Goal: Information Seeking & Learning: Learn about a topic

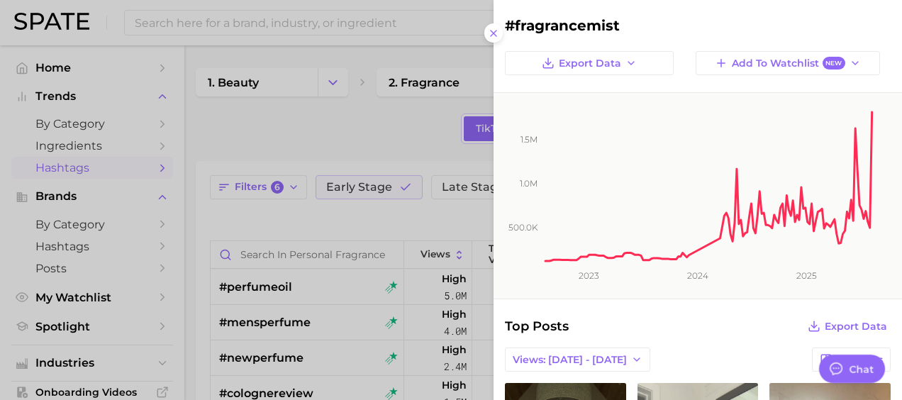
scroll to position [496, 0]
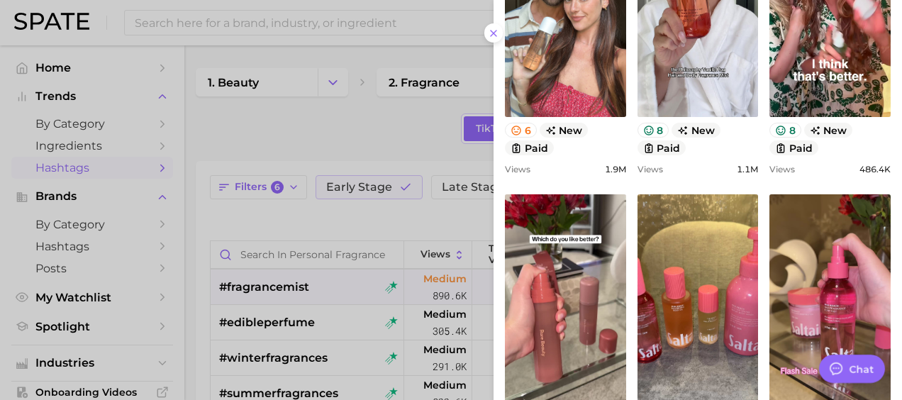
click at [333, 135] on div at bounding box center [451, 200] width 902 height 400
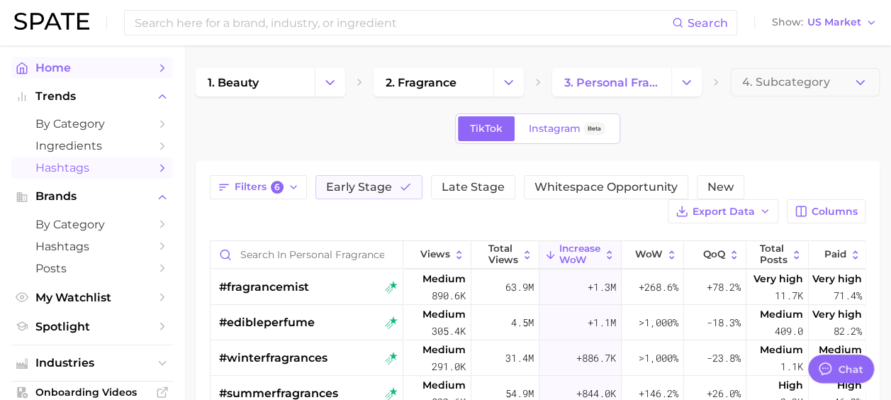
click at [43, 65] on span "Home" at bounding box center [91, 67] width 113 height 13
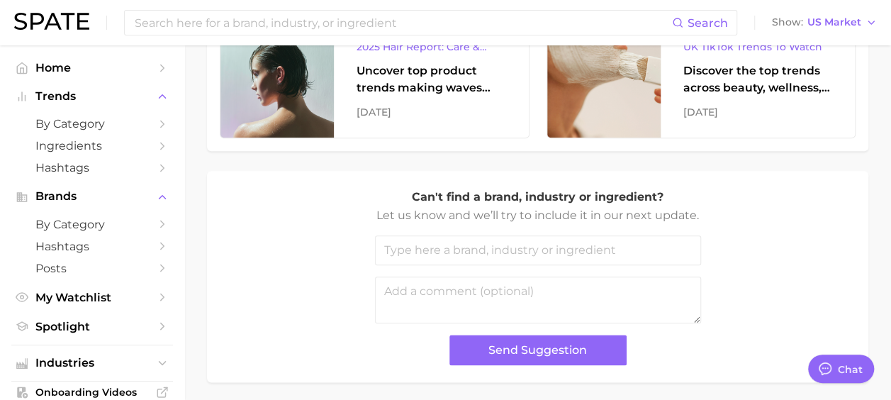
scroll to position [727, 0]
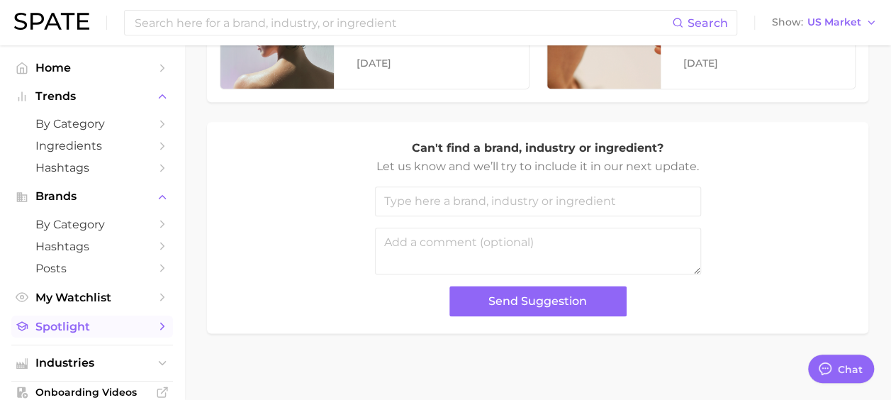
click at [43, 322] on span "Spotlight" at bounding box center [91, 326] width 113 height 13
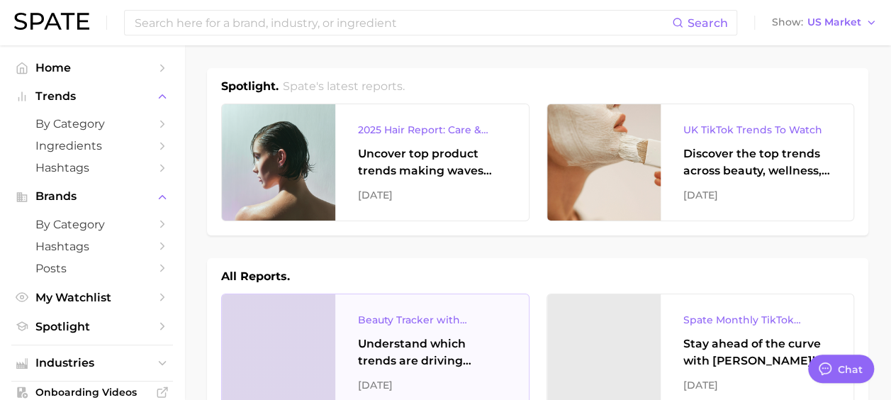
click at [424, 350] on div "Understand which trends are driving engagement across platforms in the skin, ha…" at bounding box center [432, 352] width 148 height 34
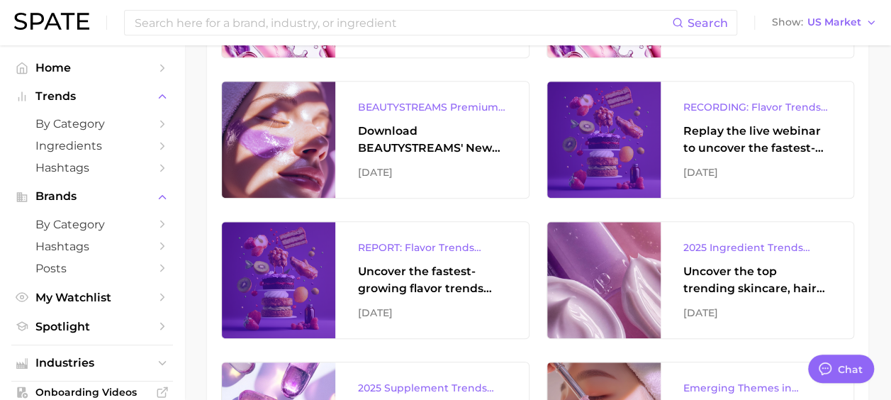
scroll to position [496, 0]
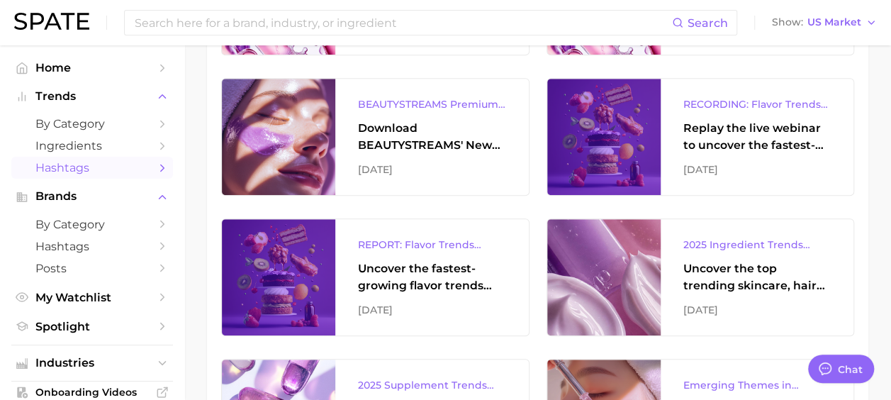
click at [69, 171] on span "Hashtags" at bounding box center [91, 167] width 113 height 13
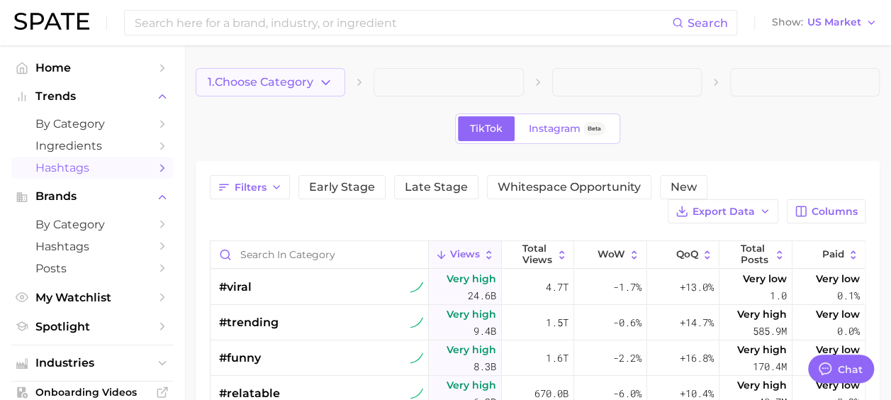
click at [308, 85] on span "1. Choose Category" at bounding box center [261, 82] width 106 height 13
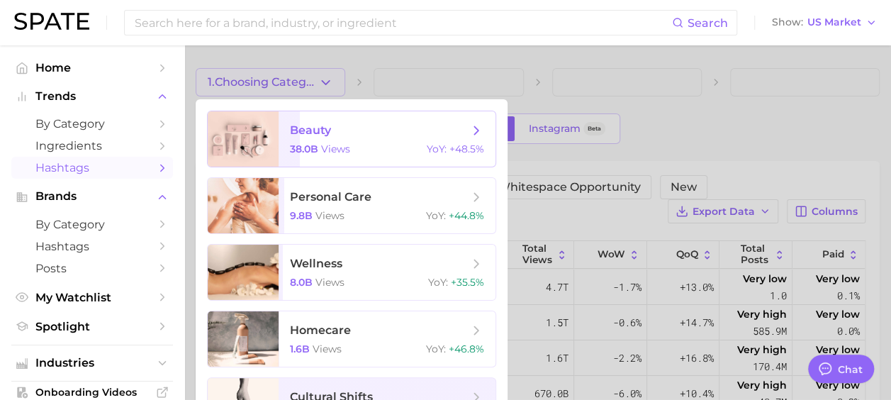
click at [346, 150] on span "views" at bounding box center [335, 149] width 29 height 13
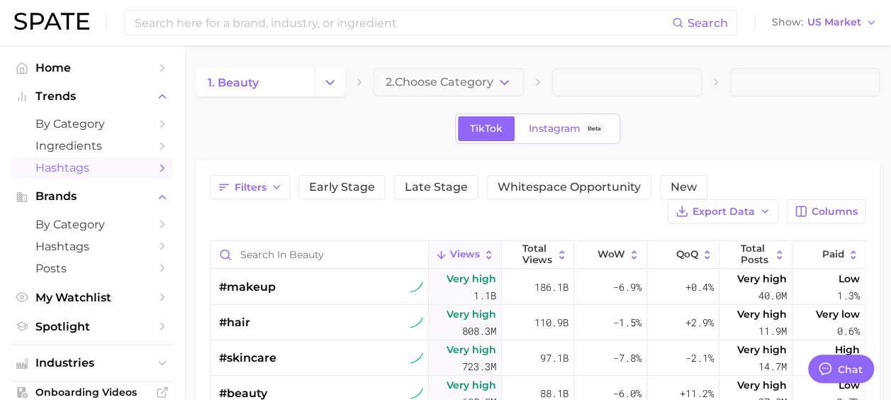
click at [491, 74] on button "2. Choose Category" at bounding box center [449, 82] width 150 height 28
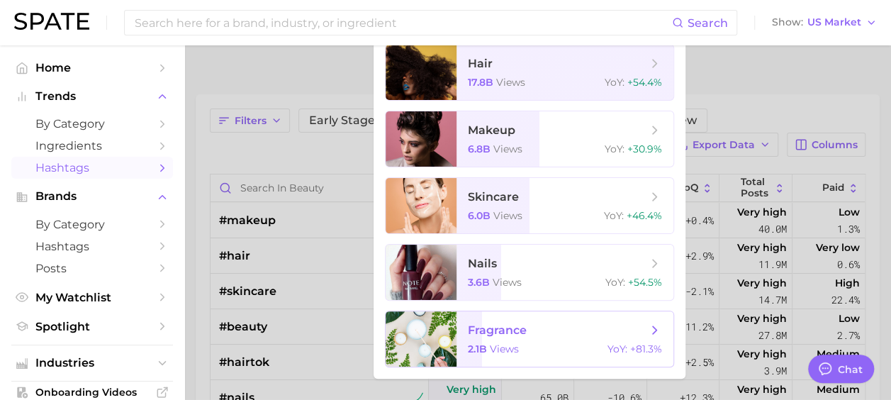
scroll to position [71, 0]
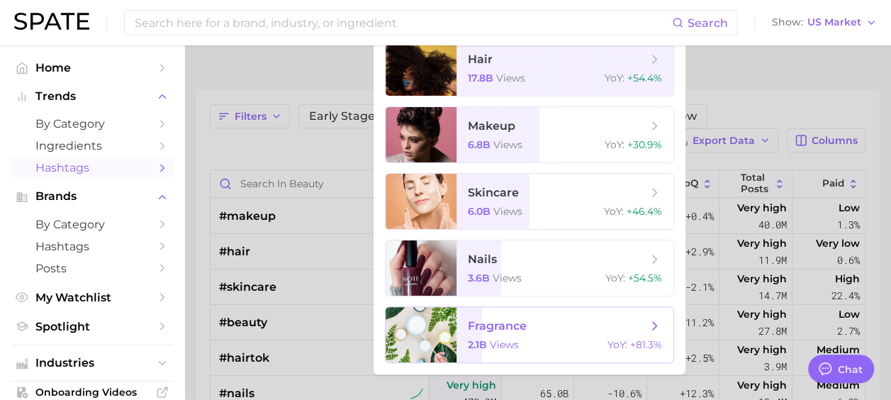
click at [478, 334] on span "fragrance 2.1b views YoY : +81.3%" at bounding box center [565, 334] width 217 height 55
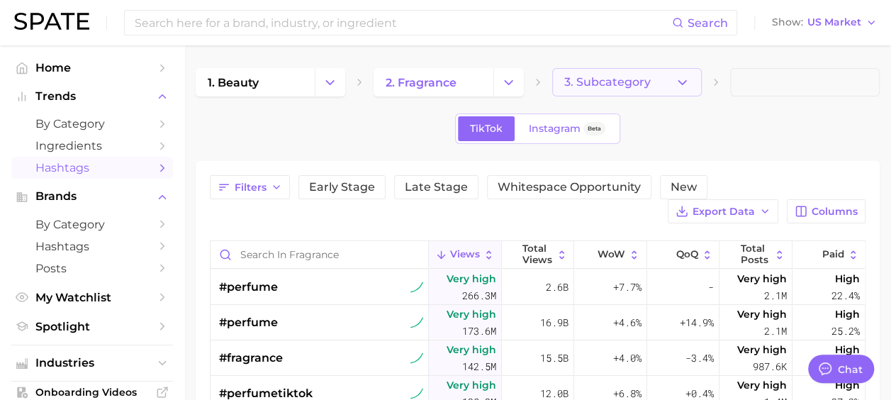
click at [638, 83] on span "3. Subcategory" at bounding box center [607, 82] width 87 height 13
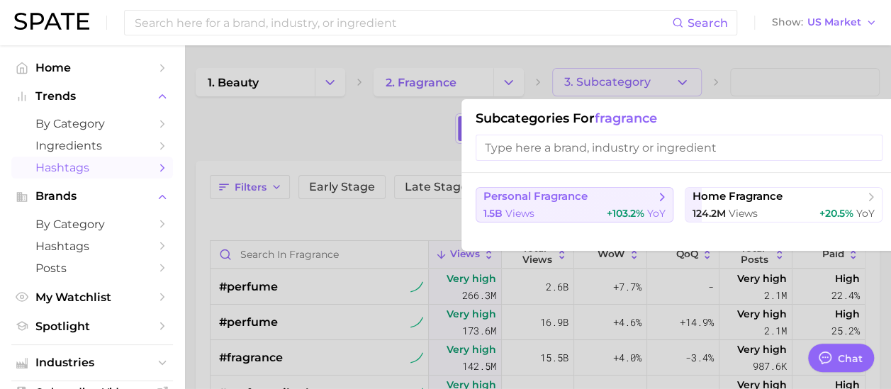
click at [588, 204] on button "personal fragrance 1.5b views +103.2% YoY" at bounding box center [575, 204] width 198 height 35
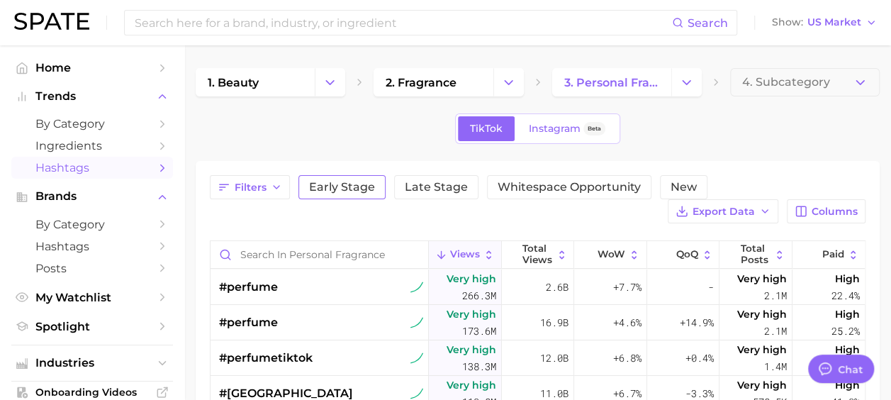
click at [346, 188] on span "Early Stage" at bounding box center [342, 187] width 66 height 11
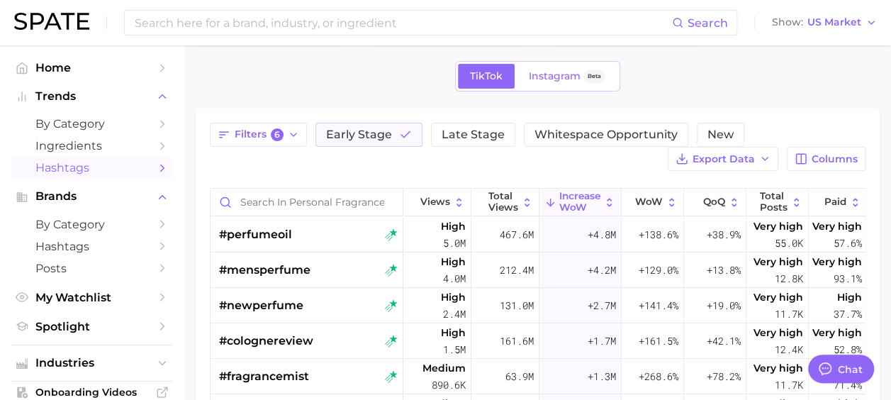
scroll to position [71, 0]
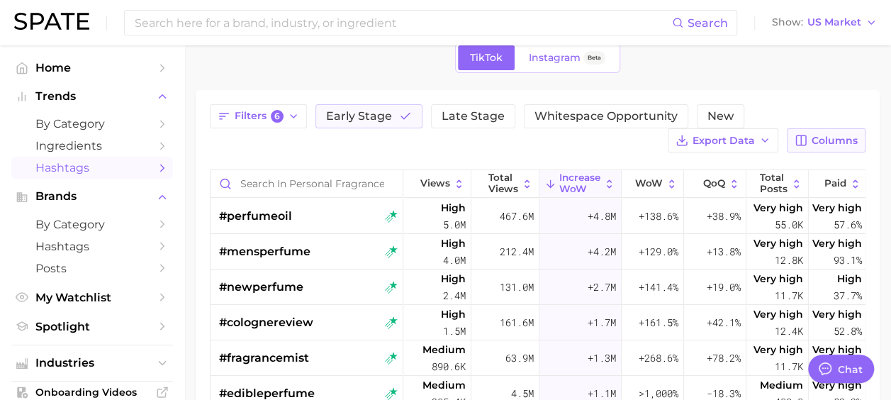
click at [827, 140] on span "Columns" at bounding box center [835, 141] width 46 height 12
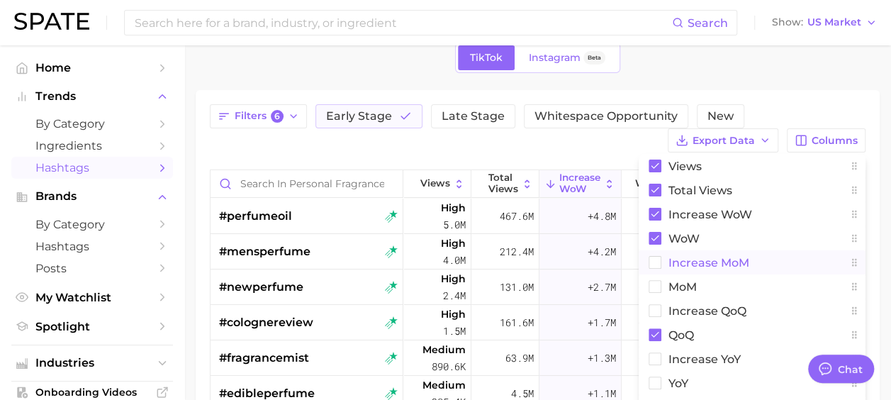
click at [657, 267] on rect at bounding box center [655, 263] width 12 height 12
click at [664, 286] on button "MoM" at bounding box center [752, 286] width 227 height 24
click at [657, 308] on rect at bounding box center [655, 311] width 12 height 12
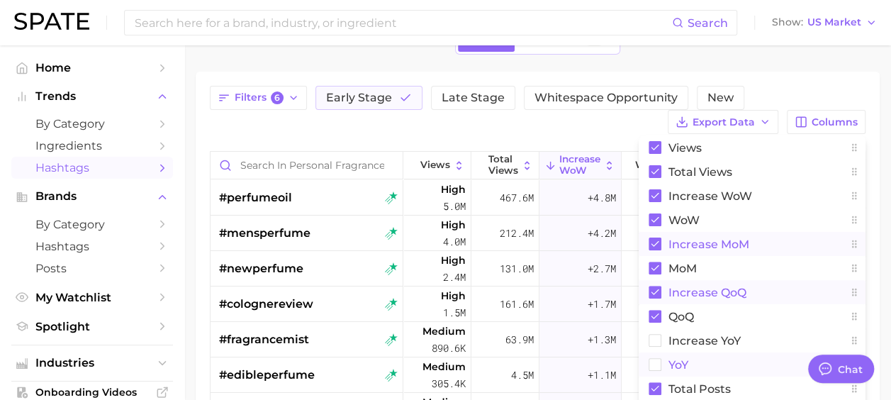
scroll to position [142, 0]
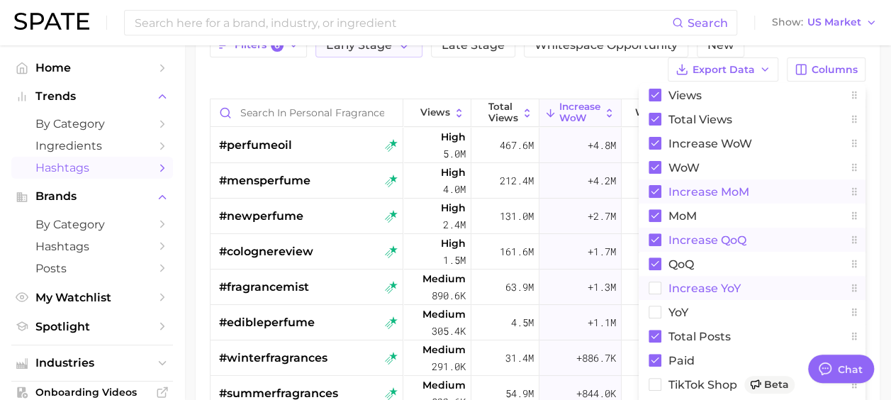
click at [660, 291] on rect at bounding box center [655, 288] width 12 height 12
click at [658, 311] on rect at bounding box center [655, 312] width 12 height 12
click at [525, 71] on div "Filters 6 Early Stage Late Stage Whitespace Opportunity New Export Data Columns…" at bounding box center [538, 57] width 656 height 48
